Goal: Transaction & Acquisition: Subscribe to service/newsletter

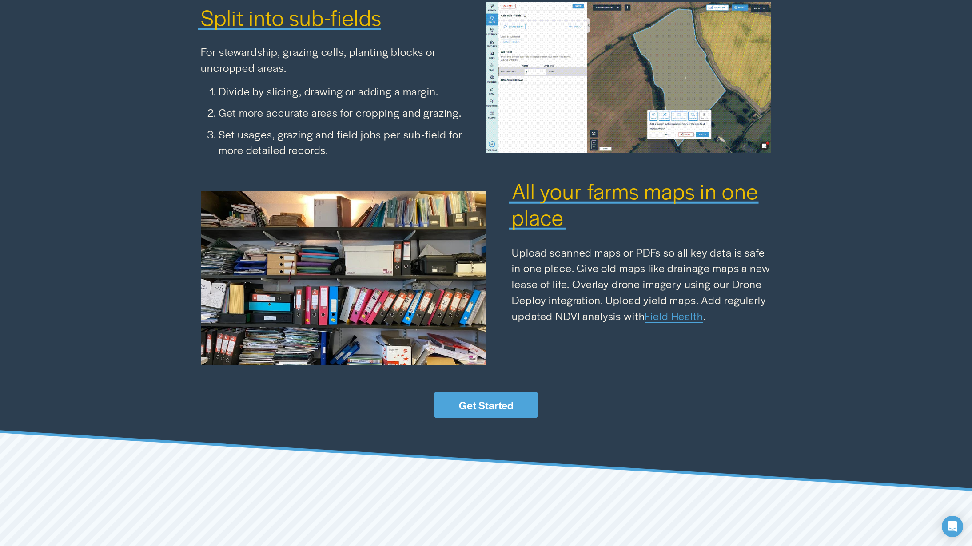
scroll to position [1521, 0]
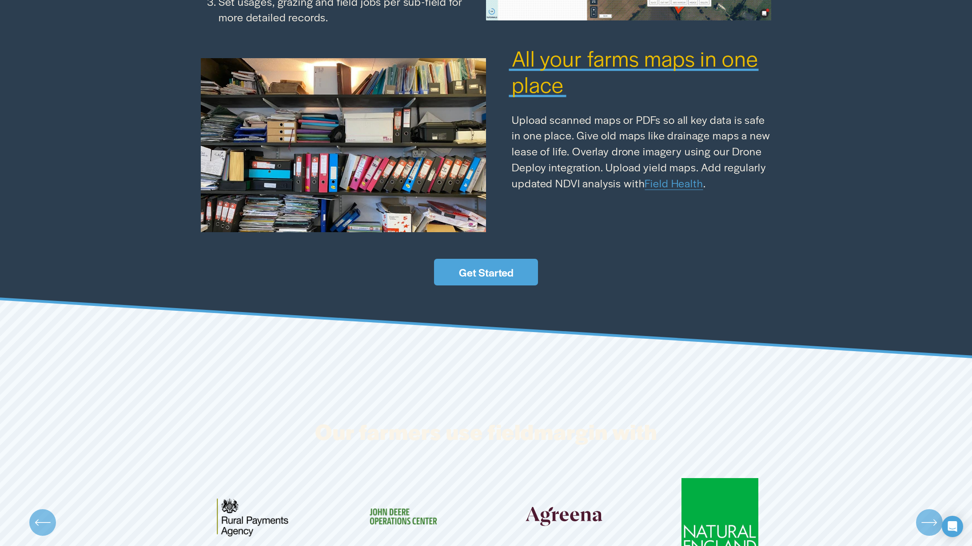
click at [504, 267] on link "Get Started" at bounding box center [486, 272] width 104 height 27
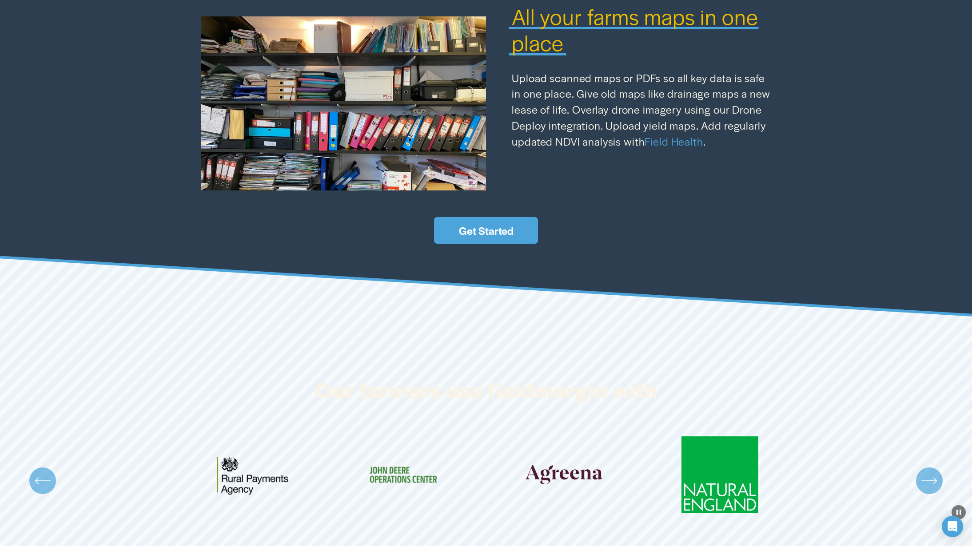
scroll to position [1521, 0]
